Goal: Navigation & Orientation: Find specific page/section

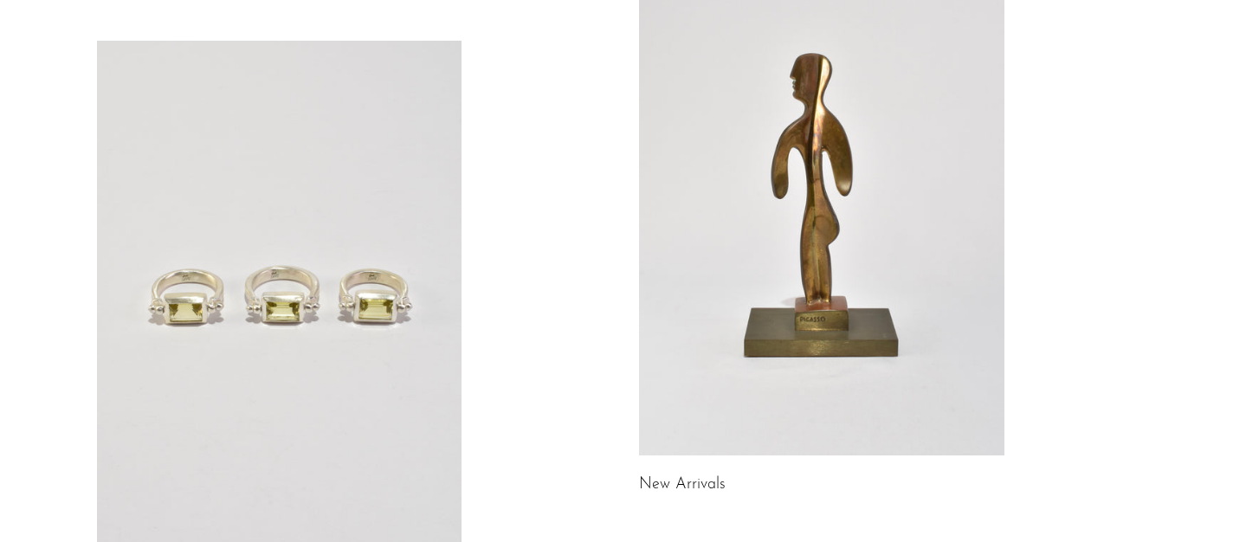
scroll to position [462, 0]
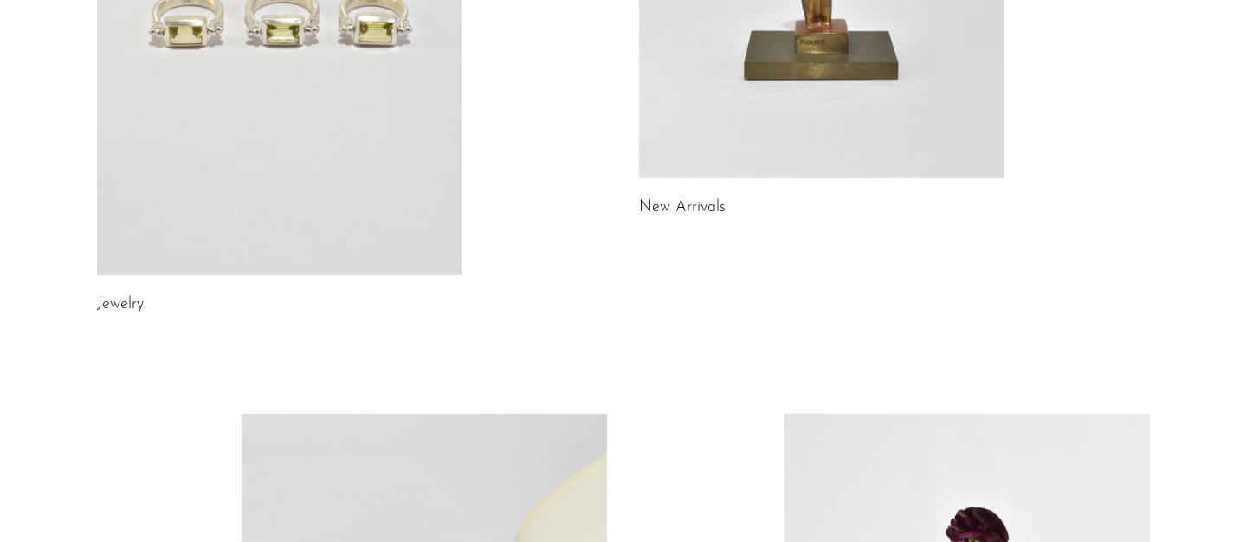
click at [304, 177] on link at bounding box center [279, 20] width 365 height 512
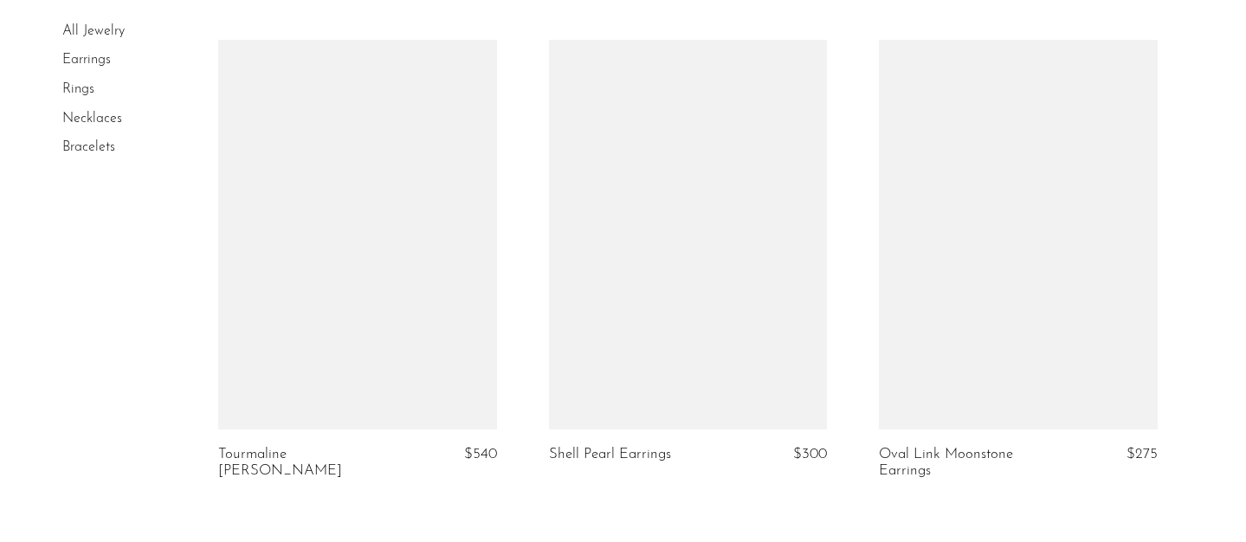
scroll to position [5732, 0]
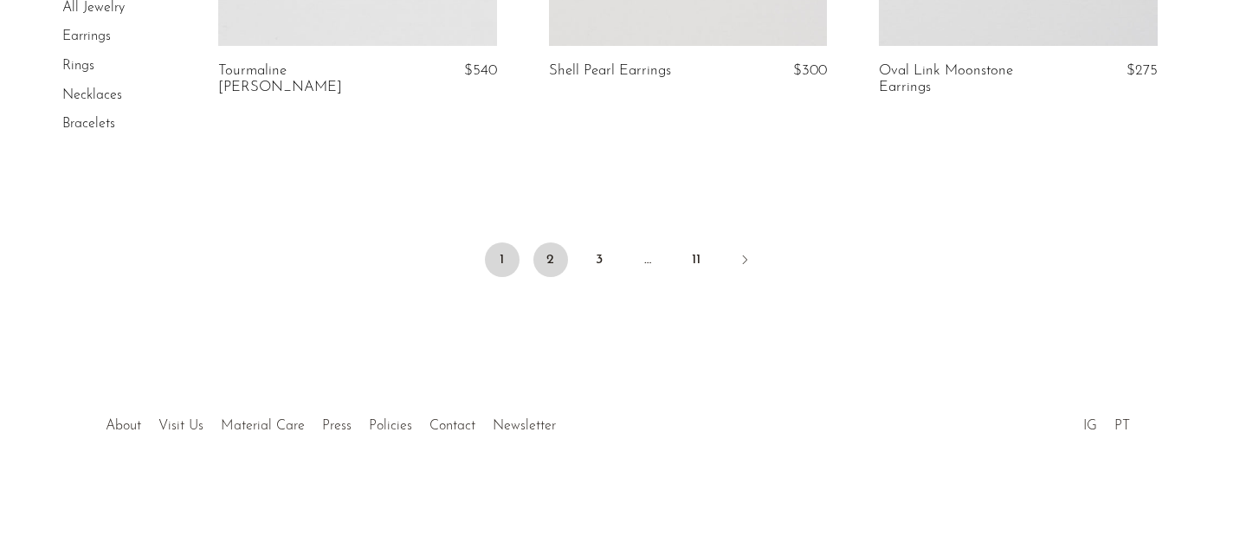
click at [546, 268] on link "2" at bounding box center [551, 260] width 35 height 35
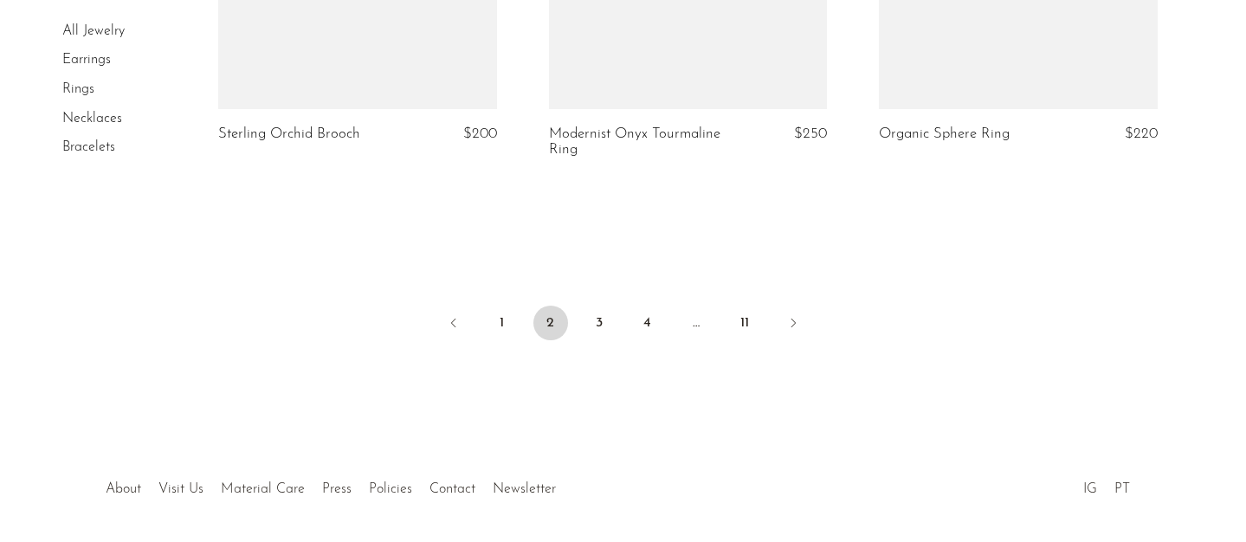
scroll to position [5742, 0]
